Goal: Find specific page/section: Locate a particular part of the current website

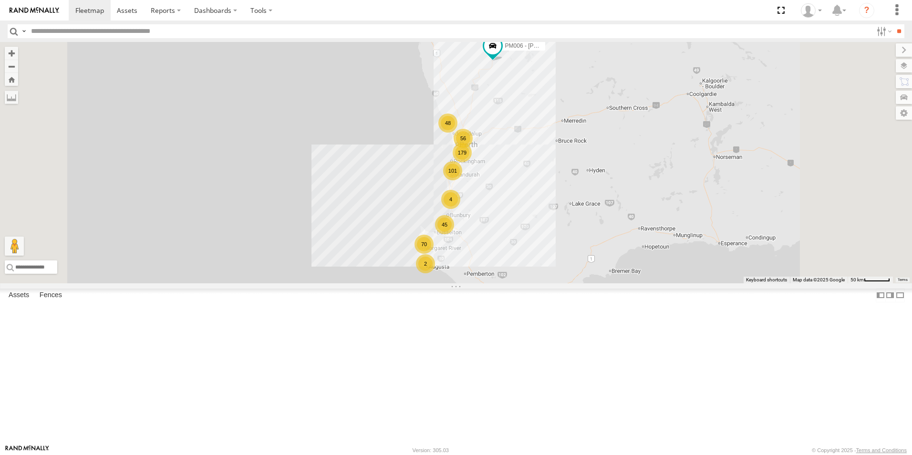
click at [38, 31] on input "text" at bounding box center [449, 31] width 845 height 14
click at [893, 24] on input "**" at bounding box center [898, 31] width 11 height 14
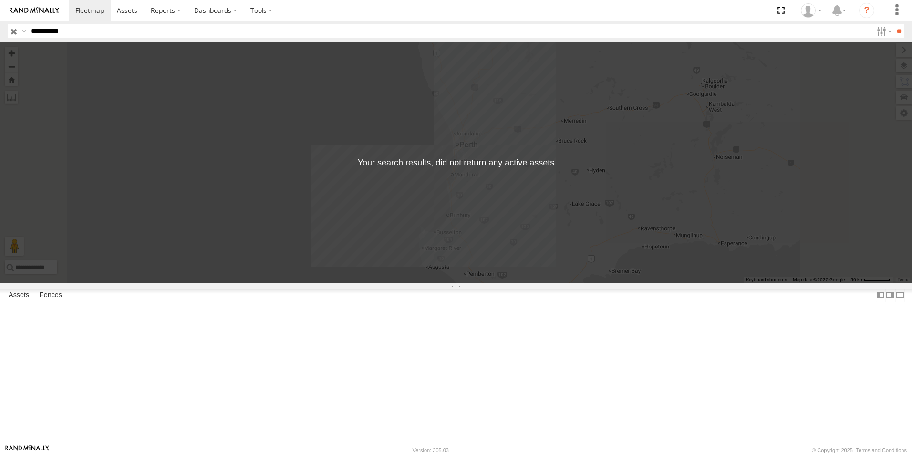
click at [893, 24] on input "**" at bounding box center [898, 31] width 11 height 14
type input "*"
click at [341, 224] on div "To navigate the map with touch gestures double-tap and hold your finger on the …" at bounding box center [456, 162] width 912 height 241
click at [452, 213] on div "To navigate the map with touch gestures double-tap and hold your finger on the …" at bounding box center [456, 162] width 912 height 241
click at [50, 33] on input "**" at bounding box center [449, 31] width 845 height 14
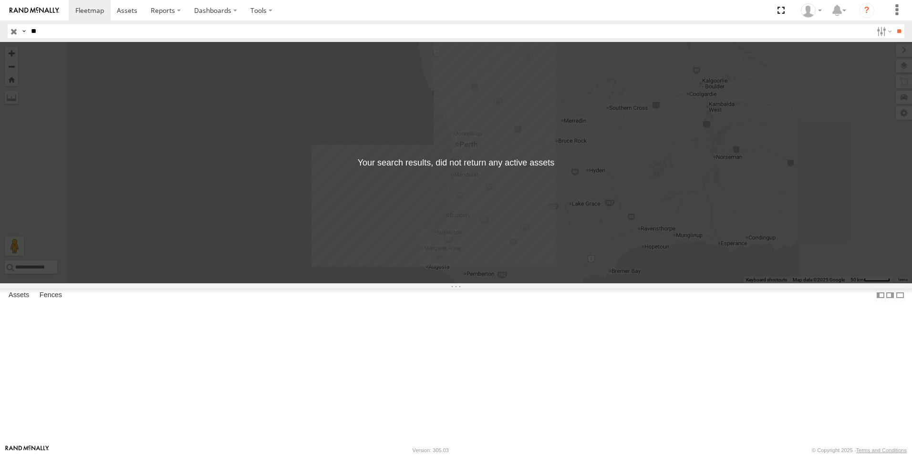
type input "*"
click at [305, 236] on div "To navigate the map with touch gestures double-tap and hold your finger on the …" at bounding box center [456, 162] width 912 height 241
click at [511, 208] on div "To navigate the map with touch gestures double-tap and hold your finger on the …" at bounding box center [456, 162] width 912 height 241
click at [314, 210] on div "To navigate the map with touch gestures double-tap and hold your finger on the …" at bounding box center [456, 162] width 912 height 241
click at [84, 27] on input "**********" at bounding box center [449, 31] width 845 height 14
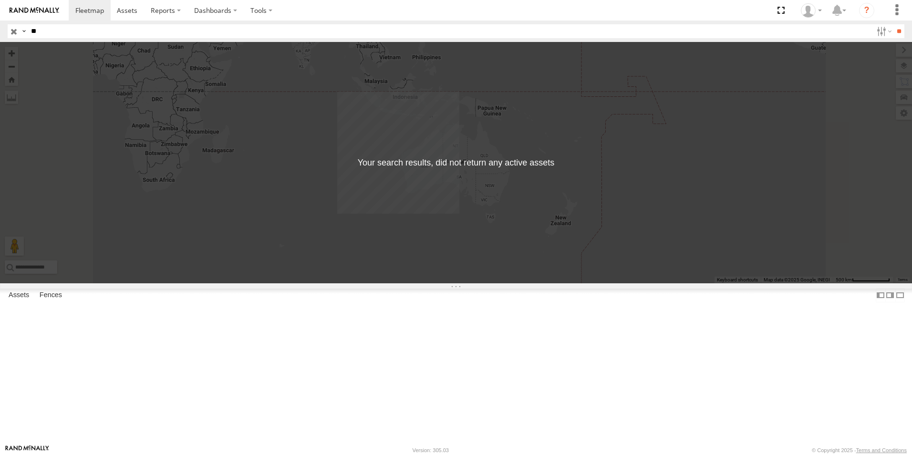
type input "*"
click at [302, 166] on div "To navigate the map with touch gestures double-tap and hold your finger on the …" at bounding box center [456, 162] width 912 height 241
click at [401, 263] on div "To navigate the map with touch gestures double-tap and hold your finger on the …" at bounding box center [456, 162] width 912 height 241
click at [0, 0] on div at bounding box center [0, 0] width 0 height 0
click at [278, 93] on div "To navigate the map with touch gestures double-tap and hold your finger on the …" at bounding box center [456, 162] width 912 height 241
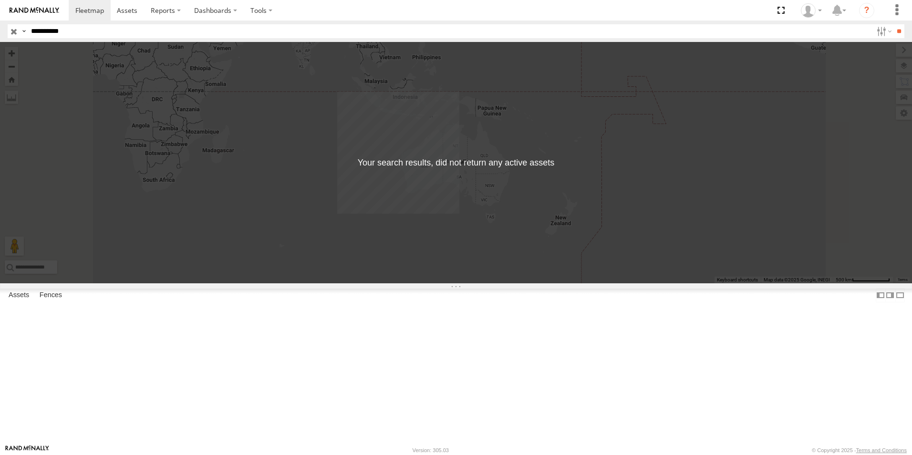
click at [12, 32] on input "button" at bounding box center [14, 31] width 12 height 14
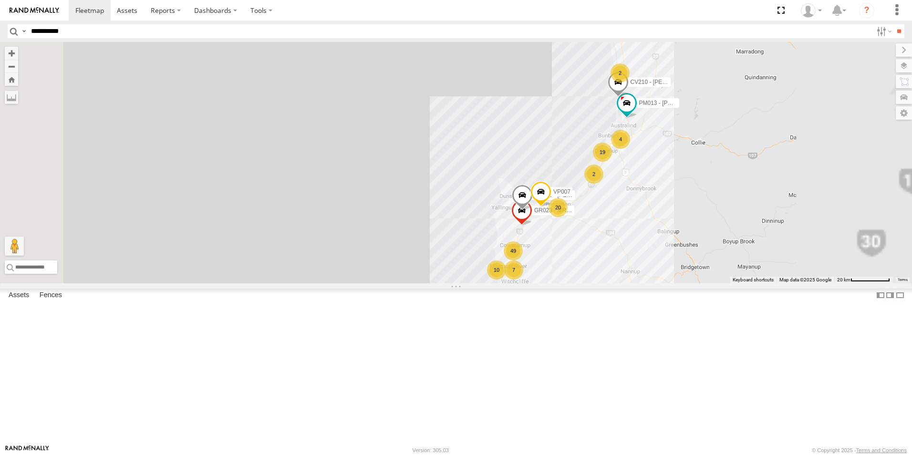
click at [523, 260] on div "49" at bounding box center [513, 250] width 19 height 19
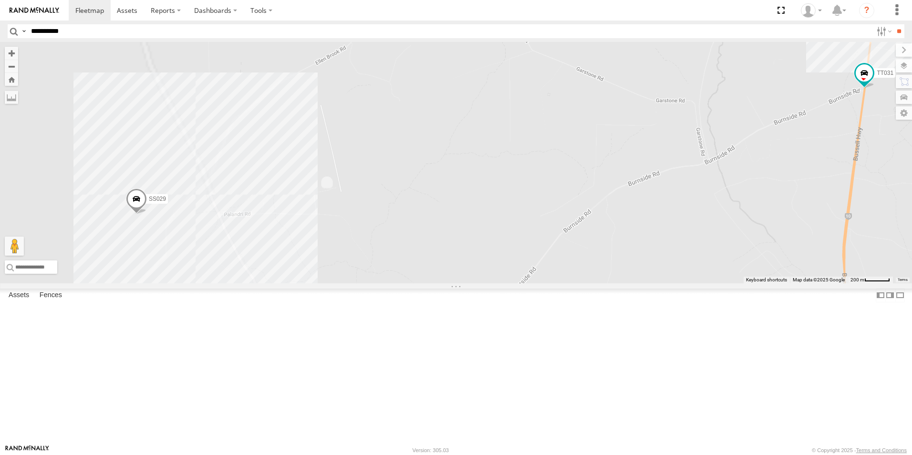
drag, startPoint x: 461, startPoint y: 325, endPoint x: 699, endPoint y: 236, distance: 254.4
click at [699, 236] on div "PM006 - Murray Stanley VP007 CV210 - Chris Schilling CV283 - James Bates PM009-…" at bounding box center [456, 162] width 912 height 241
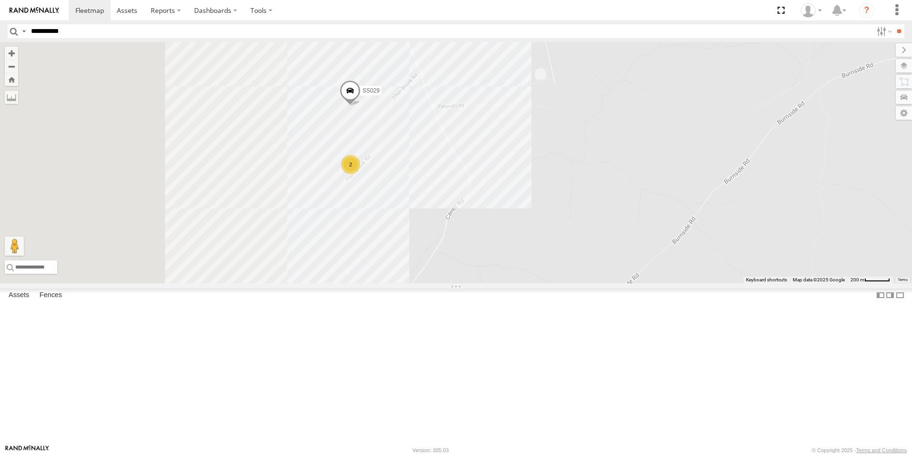
drag, startPoint x: 459, startPoint y: 318, endPoint x: 688, endPoint y: 200, distance: 257.0
click at [688, 200] on div "PM006 - Murray Stanley VP007 CV210 - Chris Schilling CV283 - James Bates PM009-…" at bounding box center [456, 162] width 912 height 241
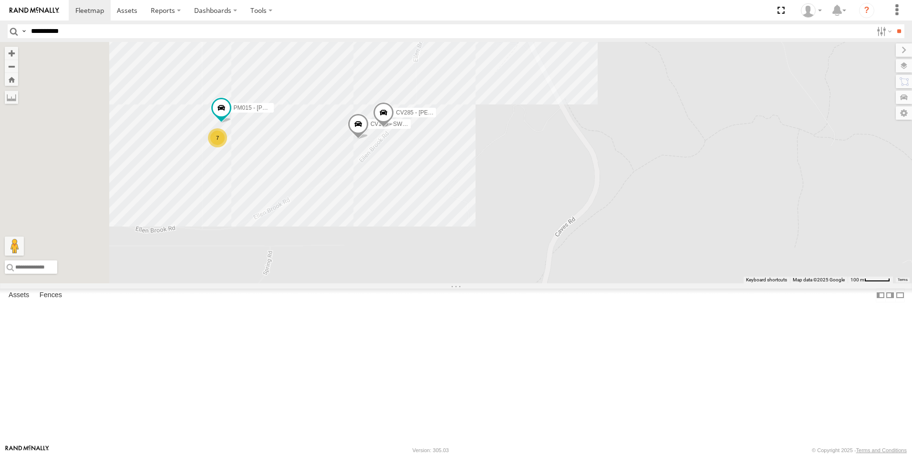
drag, startPoint x: 499, startPoint y: 268, endPoint x: 564, endPoint y: 265, distance: 64.9
click at [564, 265] on div "PM006 - Murray Stanley VP007 CV210 - Chris Schilling CV283 - James Bates PM009-…" at bounding box center [456, 162] width 912 height 241
click at [465, 116] on span "CV285 - NEVILLE MASON" at bounding box center [431, 112] width 70 height 7
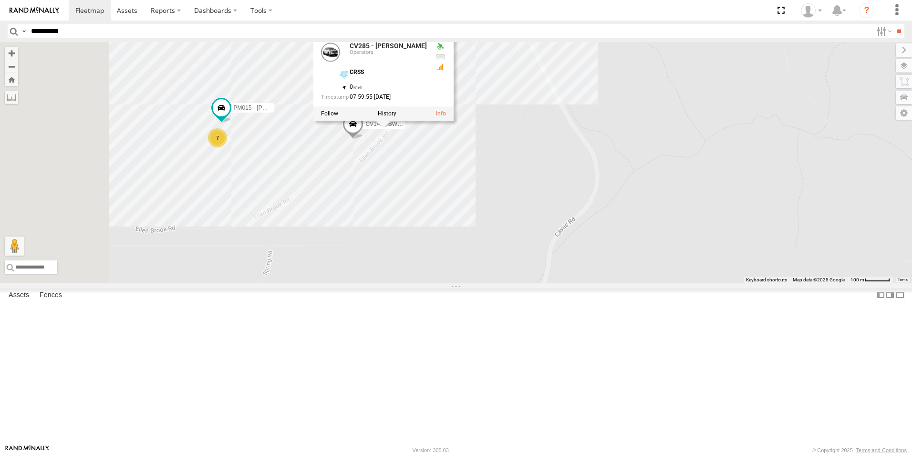
click at [227, 147] on div "7" at bounding box center [217, 137] width 19 height 19
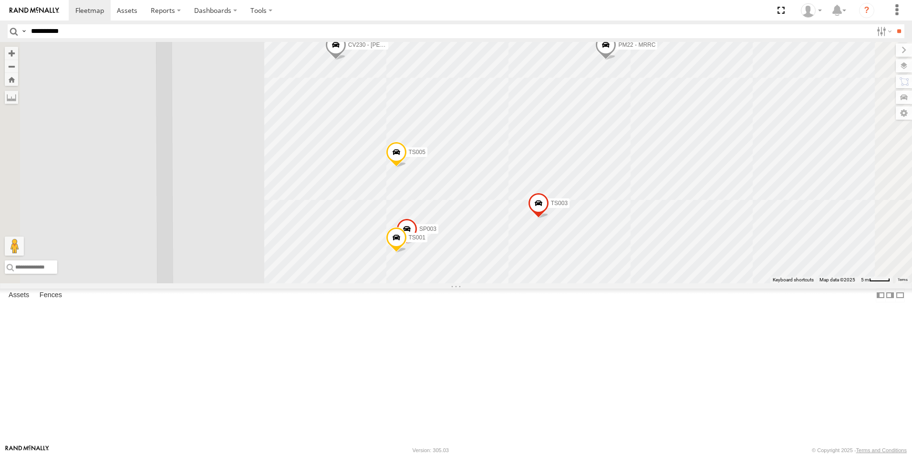
scroll to position [238, 0]
